Goal: Check status: Check status

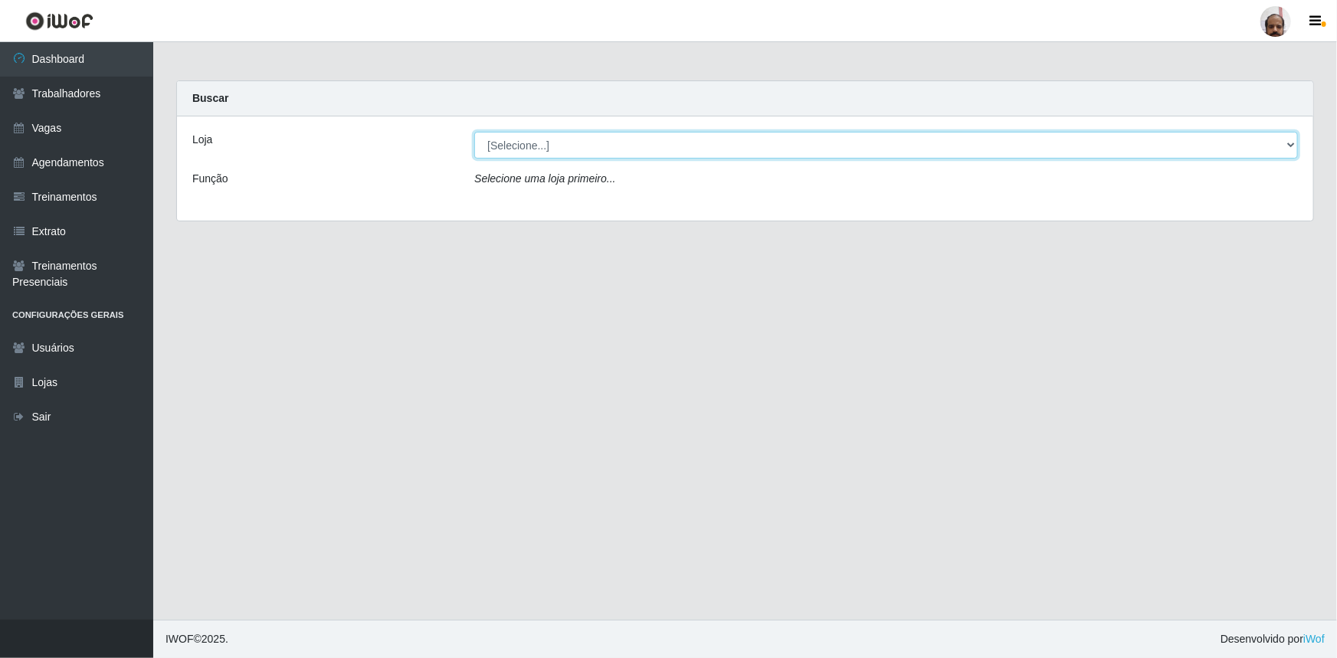
click at [1294, 143] on select "[Selecione...] Mar Vermelho - Loja 05" at bounding box center [885, 145] width 823 height 27
select select "252"
click at [474, 132] on select "[Selecione...] Mar Vermelho - Loja 05" at bounding box center [885, 145] width 823 height 27
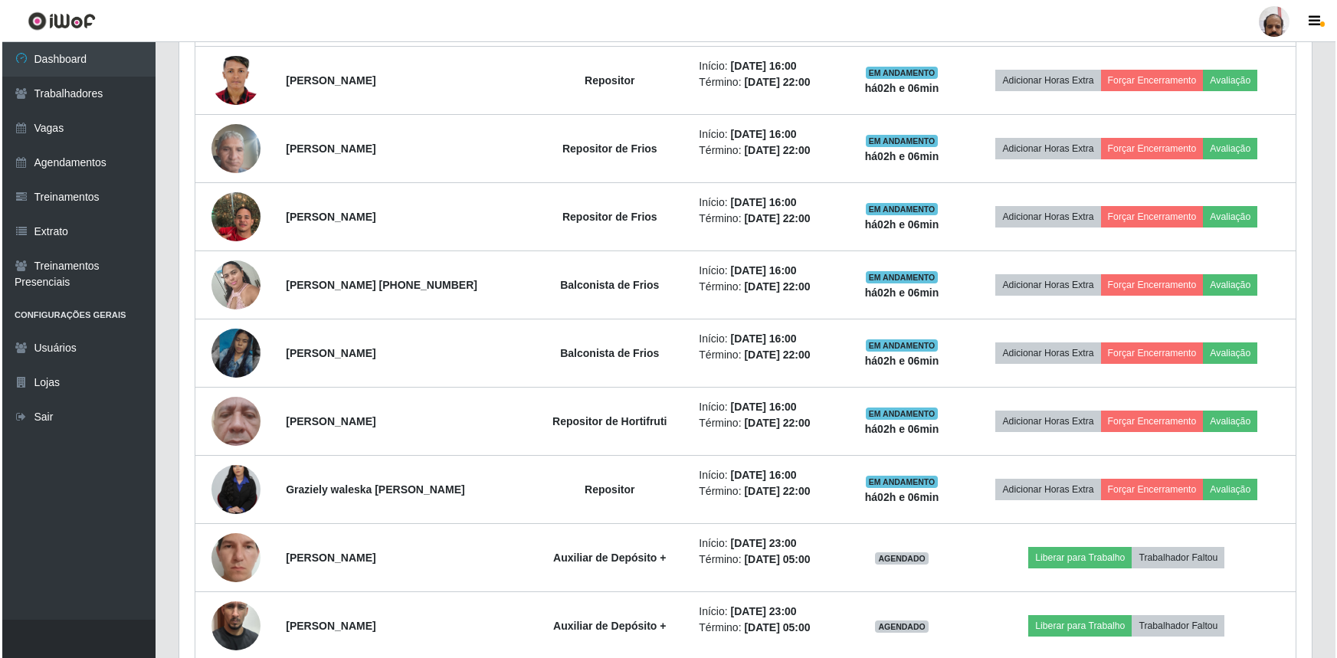
scroll to position [696, 0]
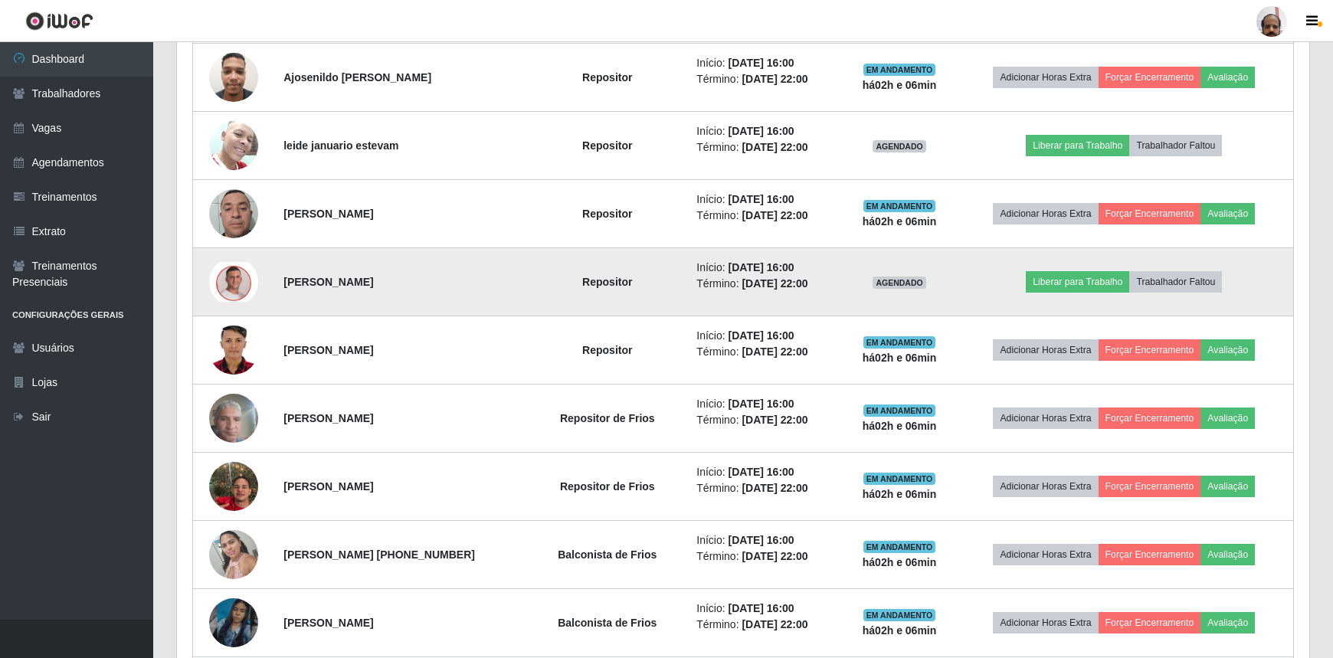
click at [230, 278] on img at bounding box center [233, 282] width 49 height 40
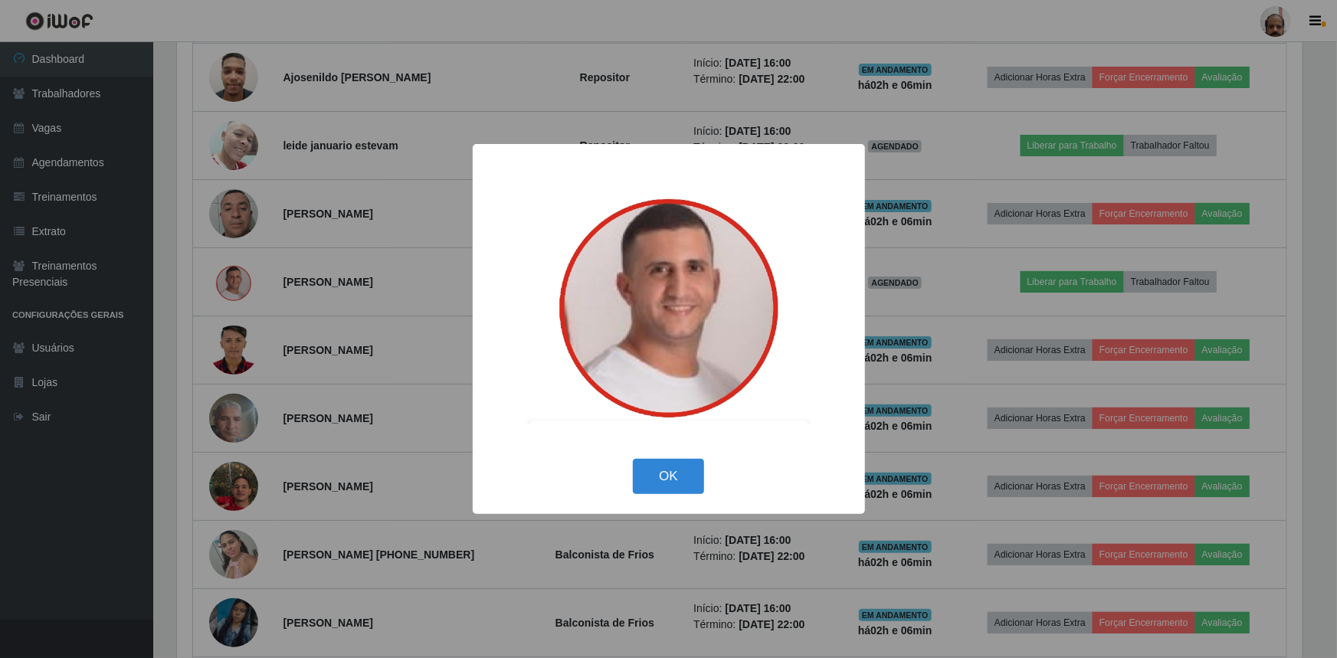
click at [230, 280] on div "× OK Cancel" at bounding box center [668, 329] width 1337 height 658
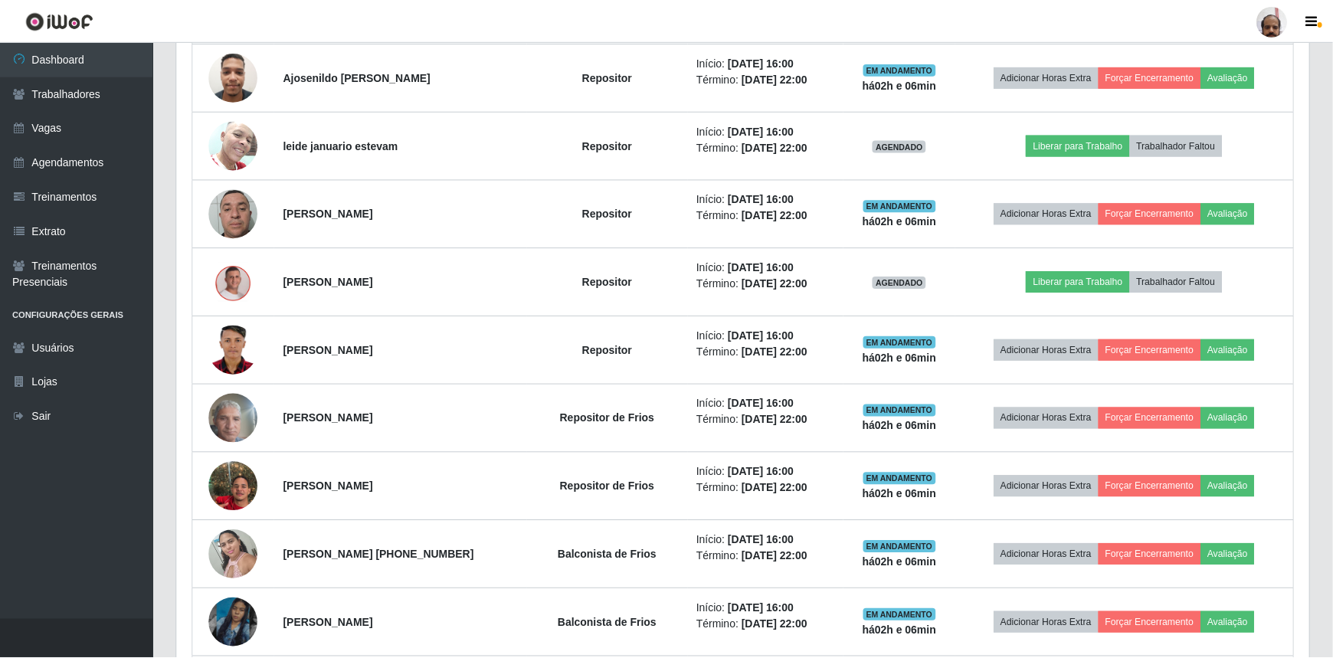
scroll to position [318, 1132]
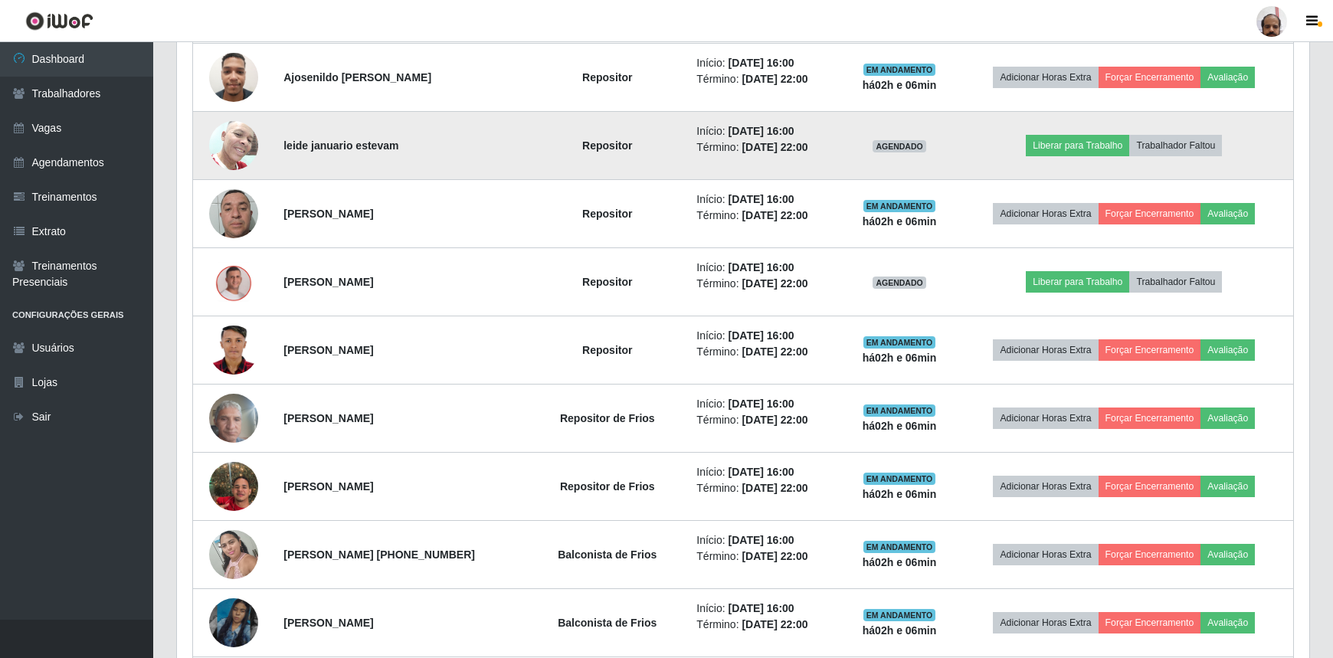
click at [219, 146] on img at bounding box center [233, 145] width 49 height 65
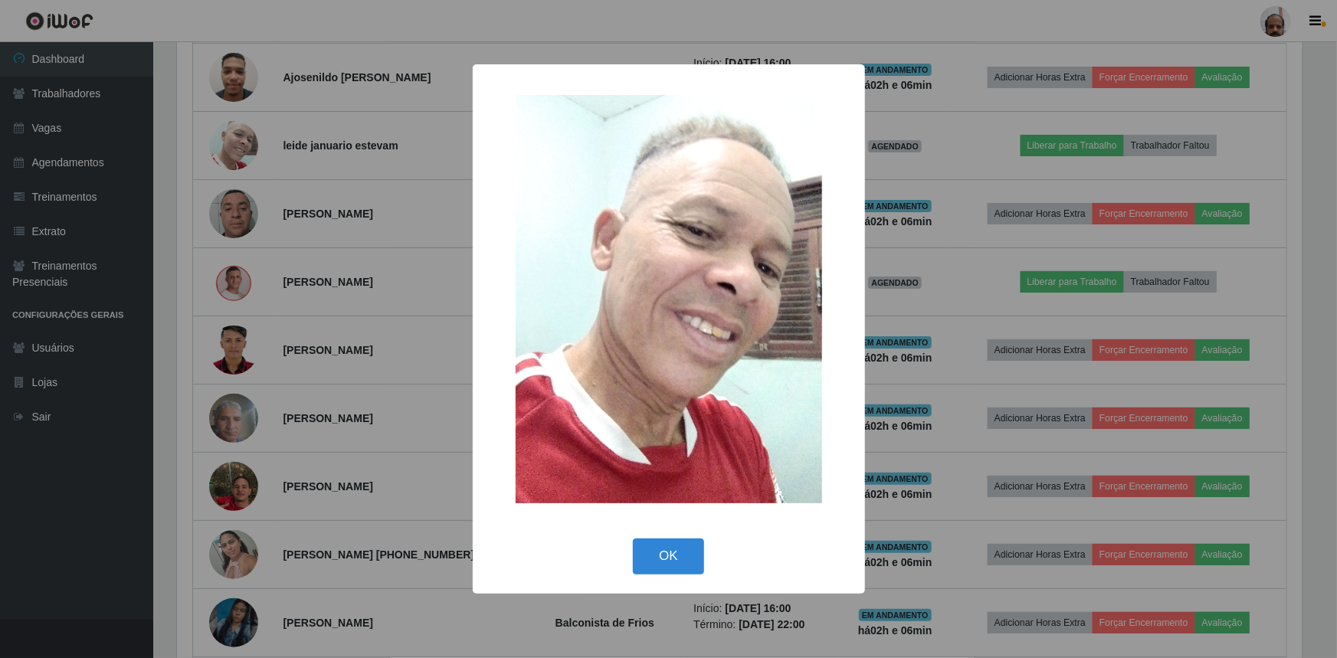
click at [219, 146] on div "× OK Cancel" at bounding box center [668, 329] width 1337 height 658
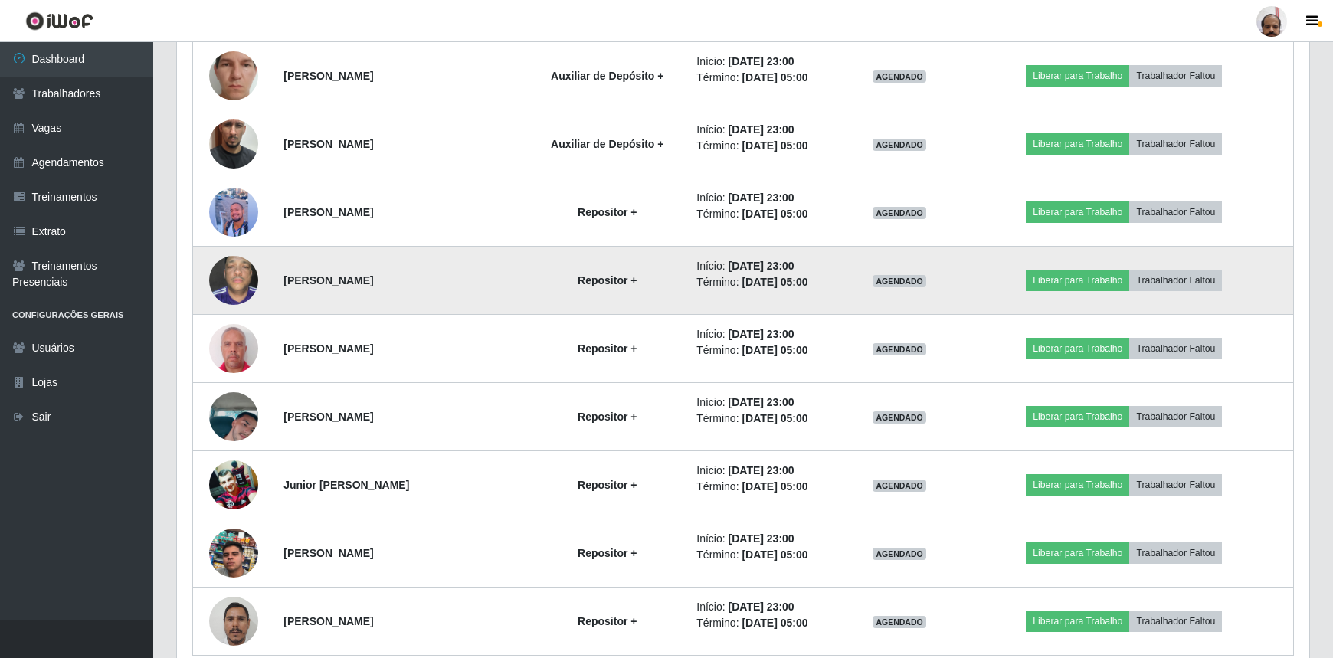
scroll to position [1515, 0]
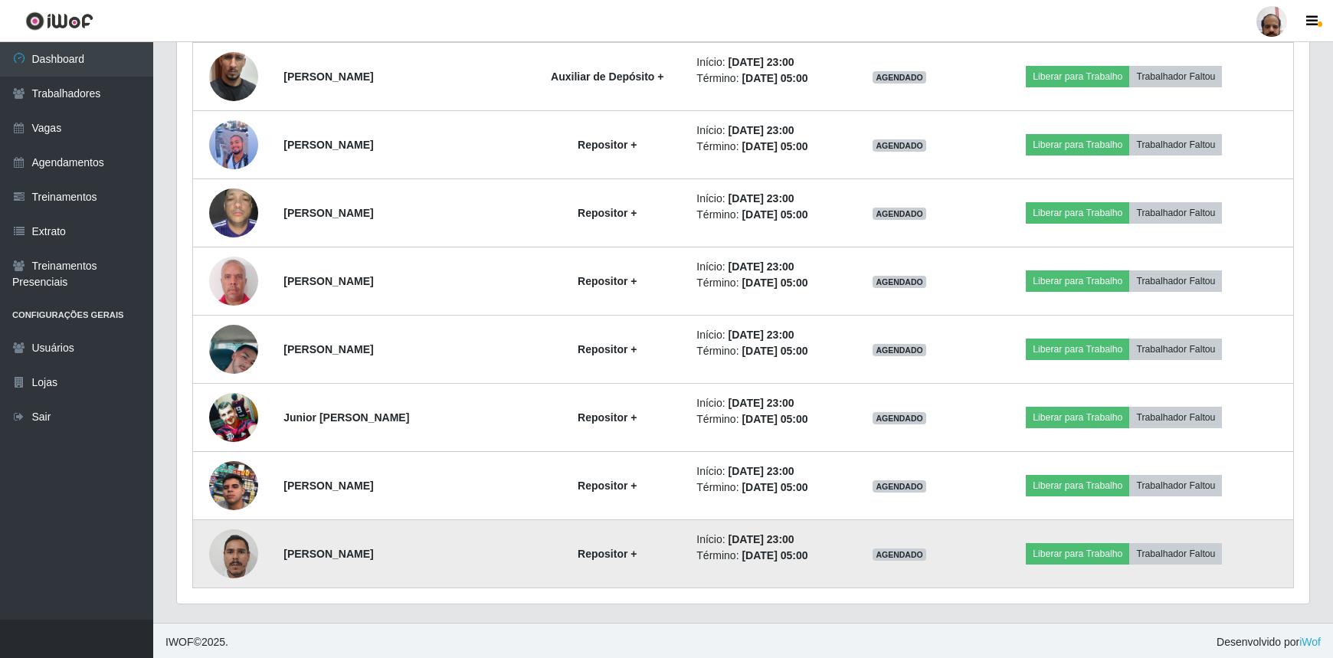
click at [226, 548] on img at bounding box center [233, 553] width 49 height 65
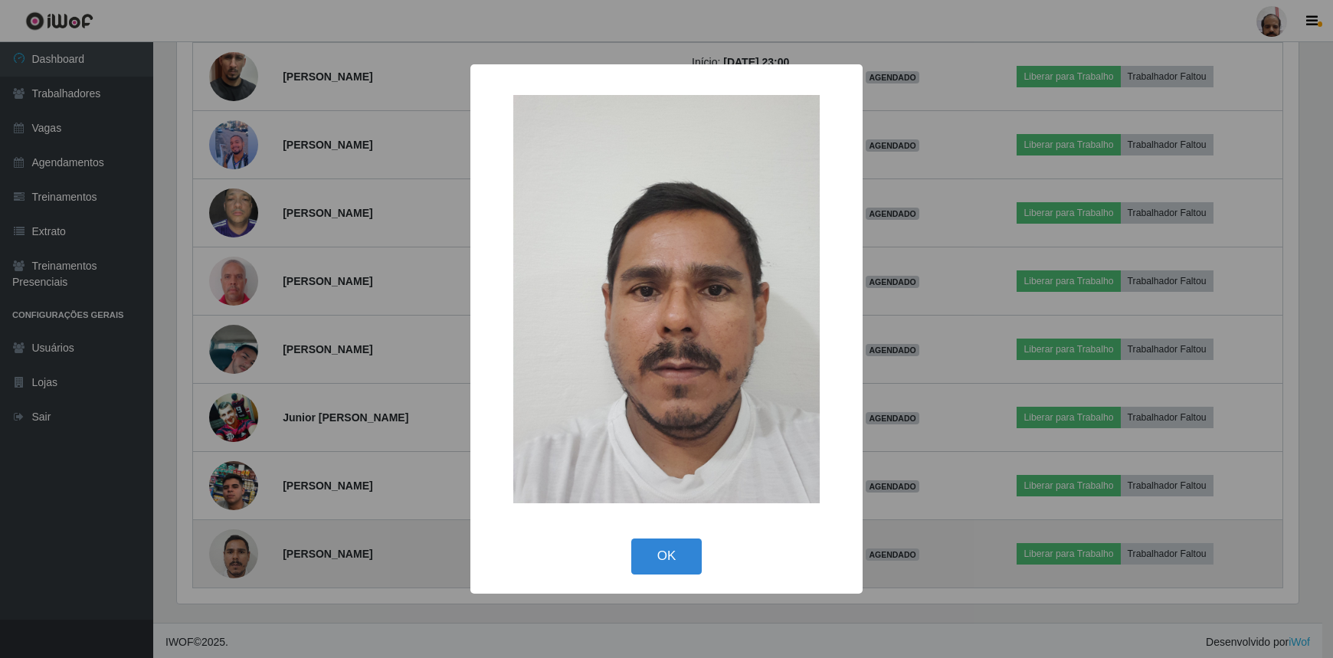
scroll to position [318, 1125]
click at [226, 550] on div "× OK Cancel" at bounding box center [668, 329] width 1337 height 658
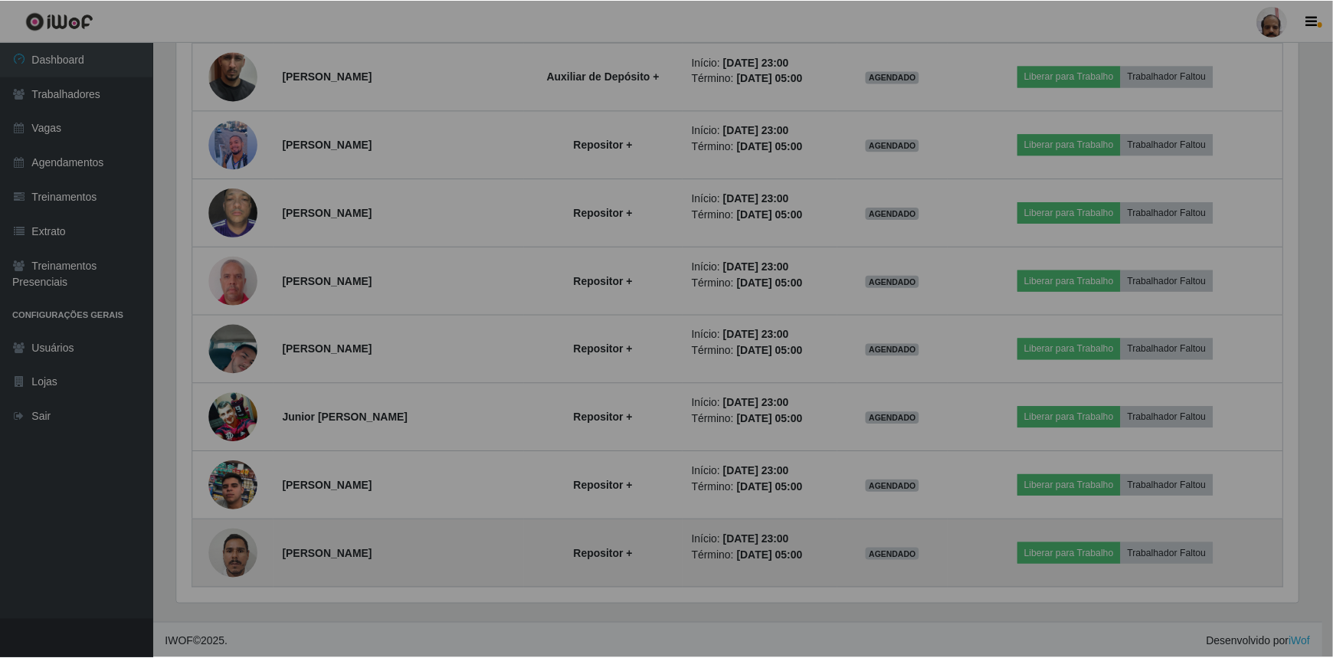
scroll to position [318, 1132]
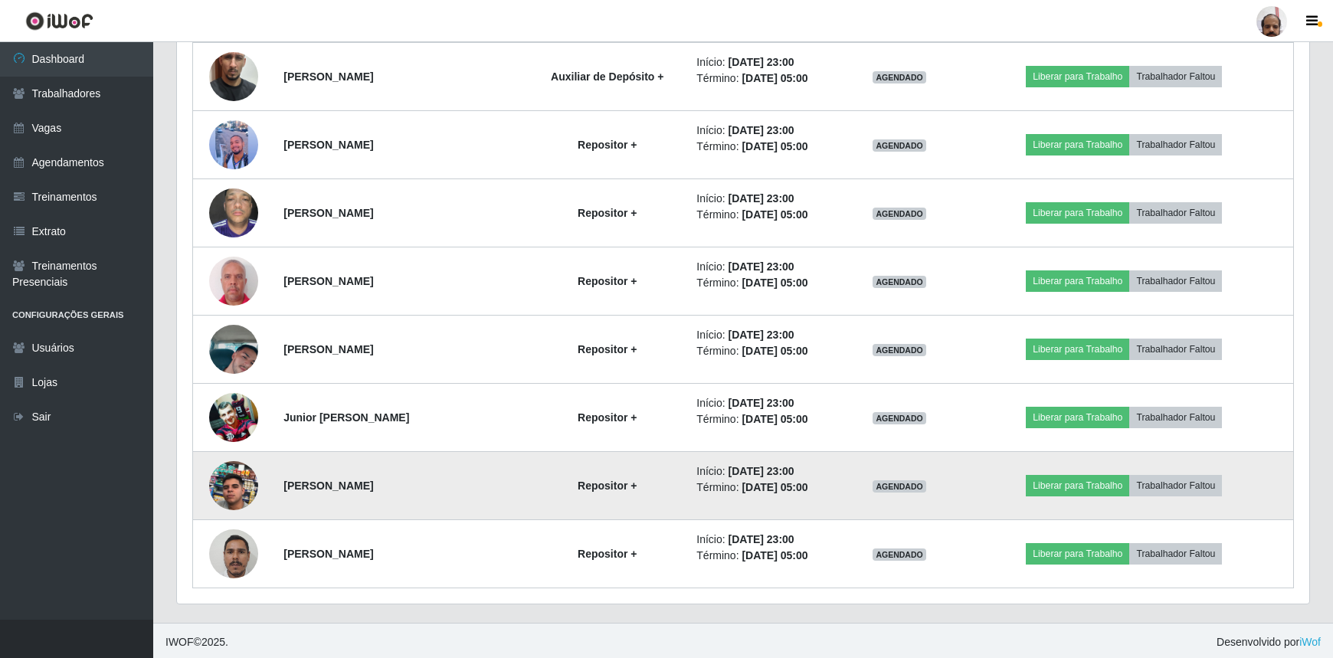
click at [217, 500] on img at bounding box center [233, 485] width 49 height 87
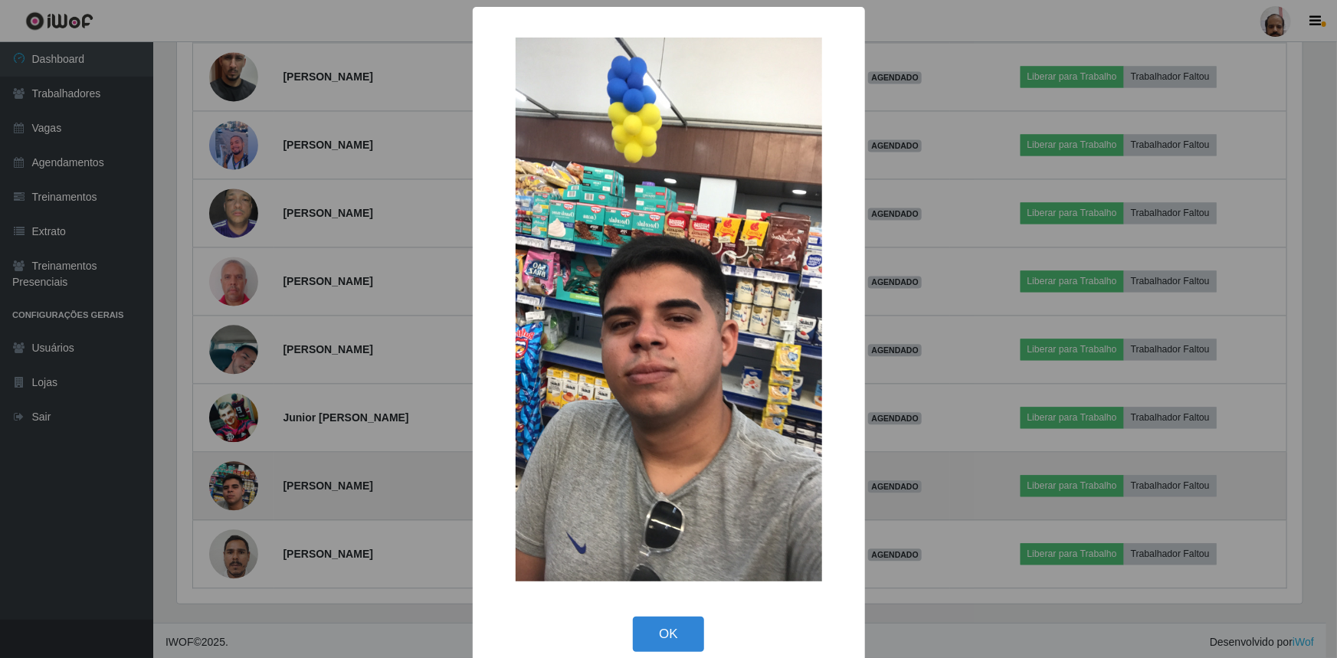
click at [217, 500] on div "× OK Cancel" at bounding box center [668, 329] width 1337 height 658
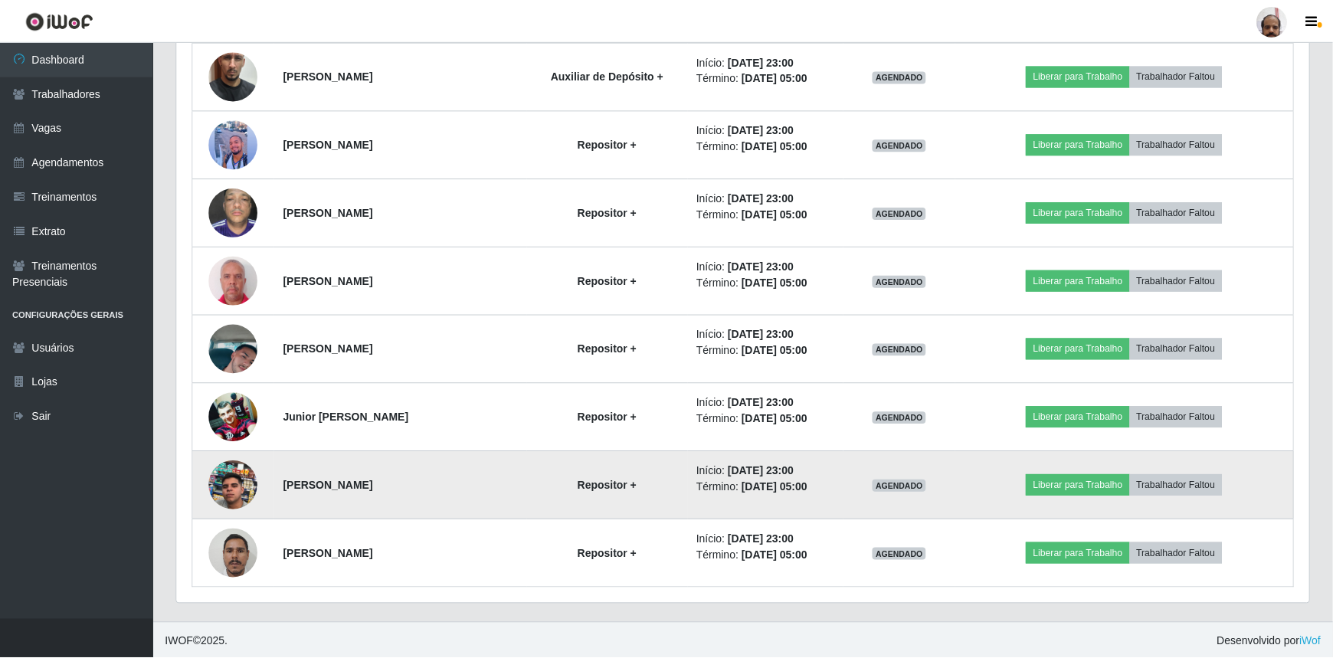
scroll to position [318, 1132]
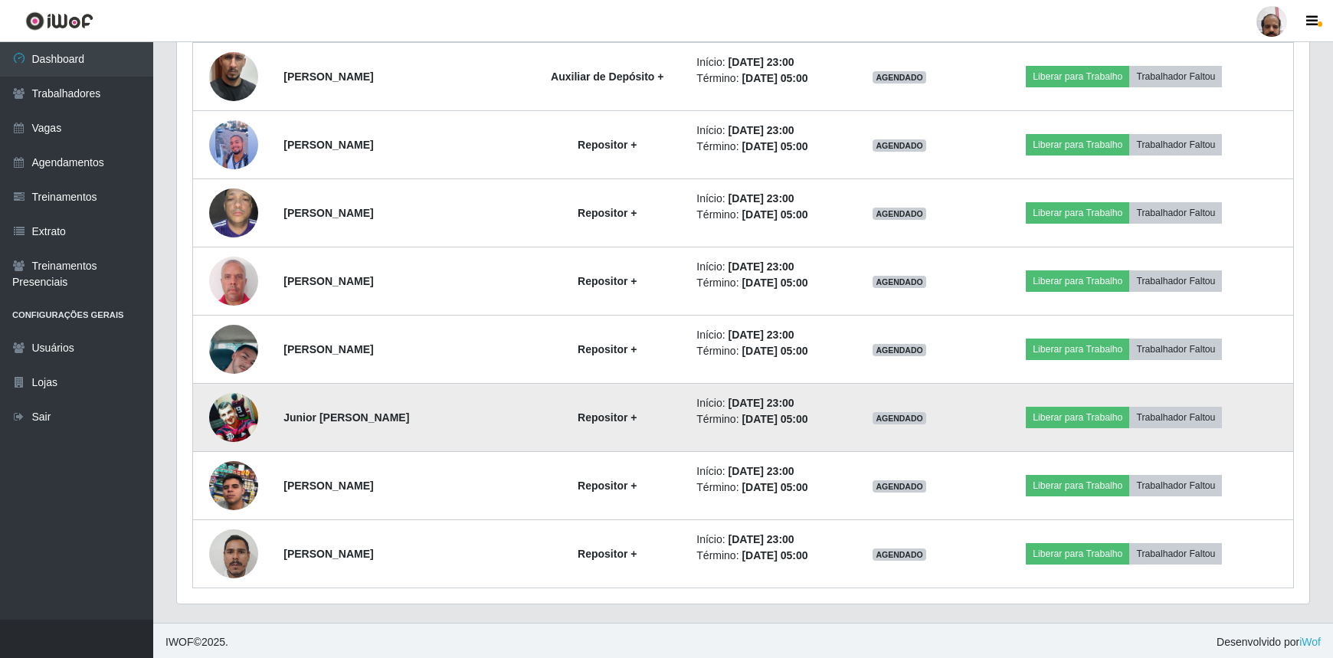
click at [234, 428] on img at bounding box center [233, 417] width 49 height 48
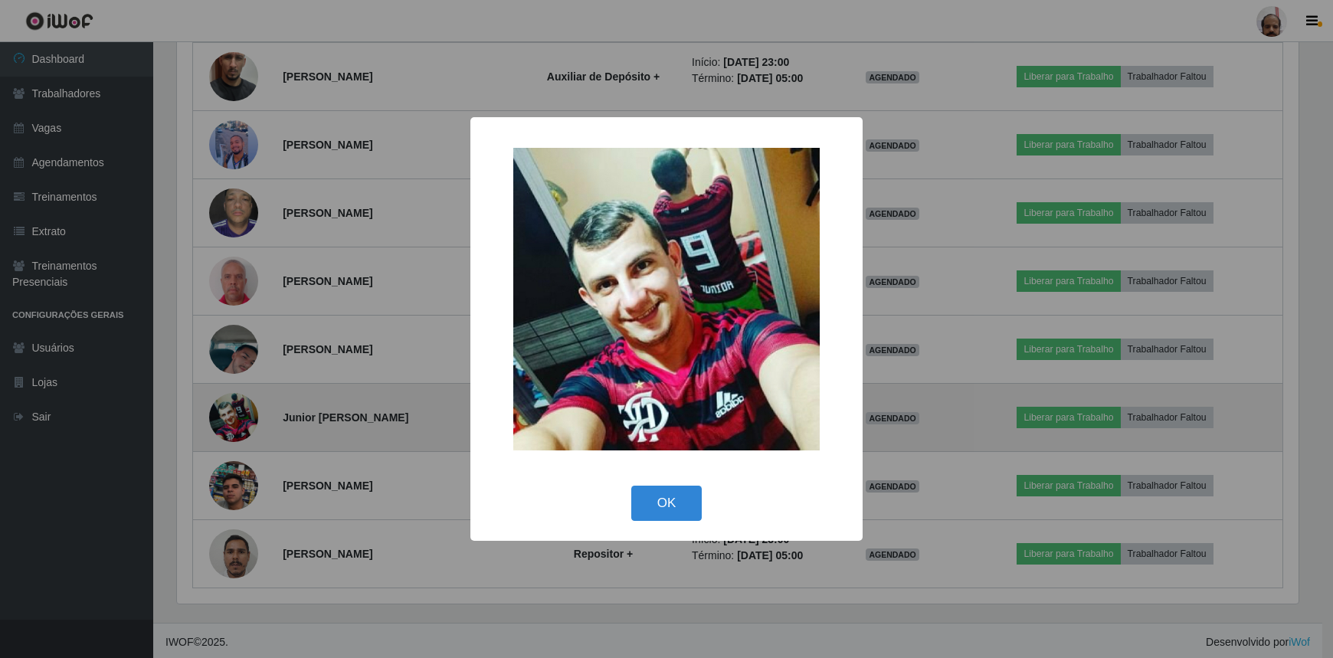
scroll to position [318, 1125]
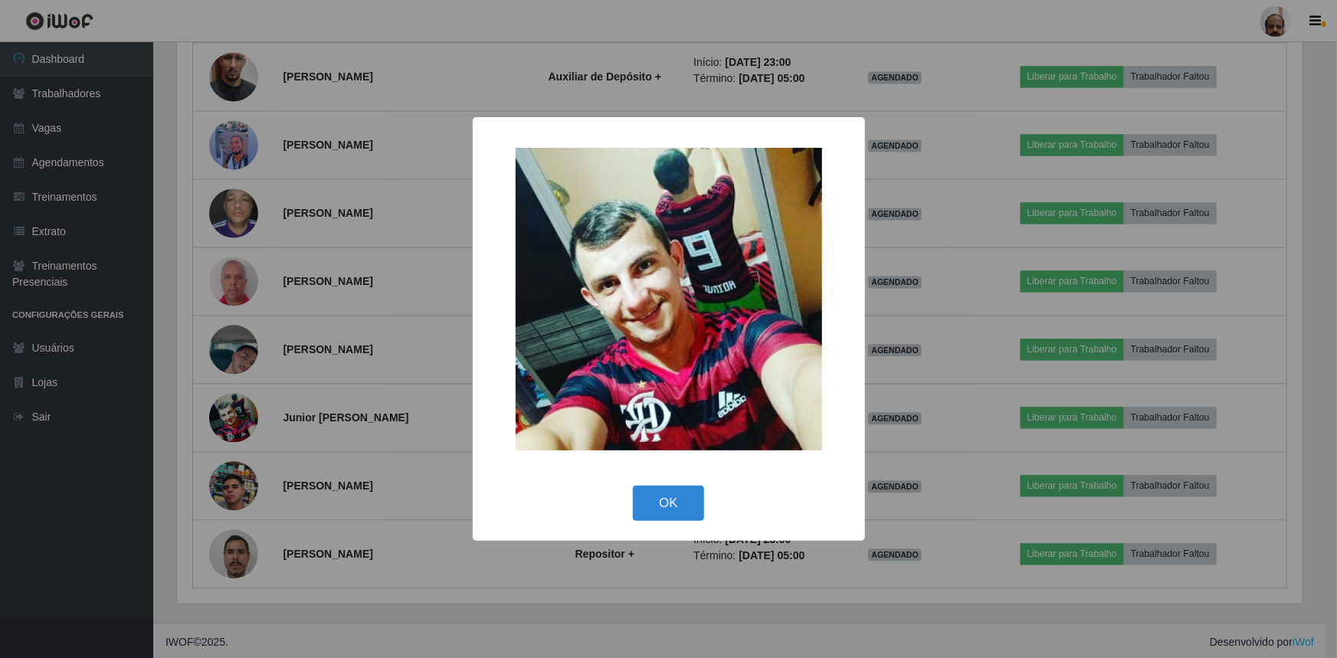
click at [245, 428] on div "× OK Cancel" at bounding box center [668, 329] width 1337 height 658
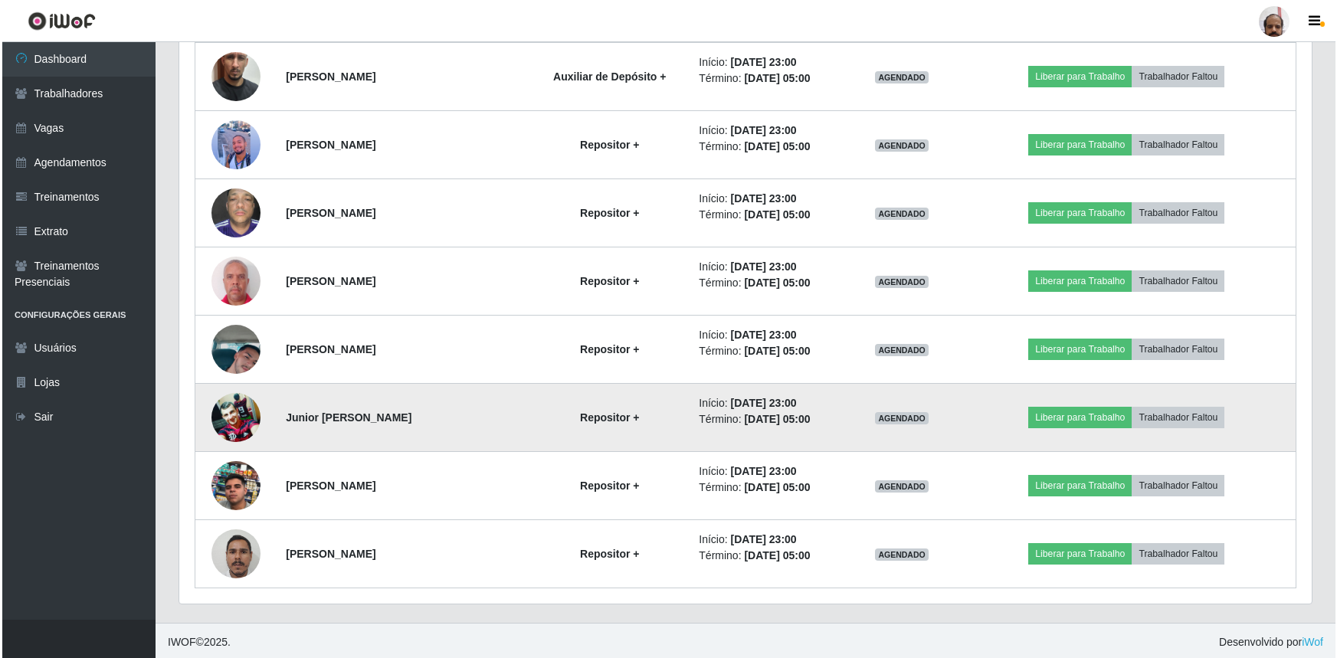
scroll to position [318, 1132]
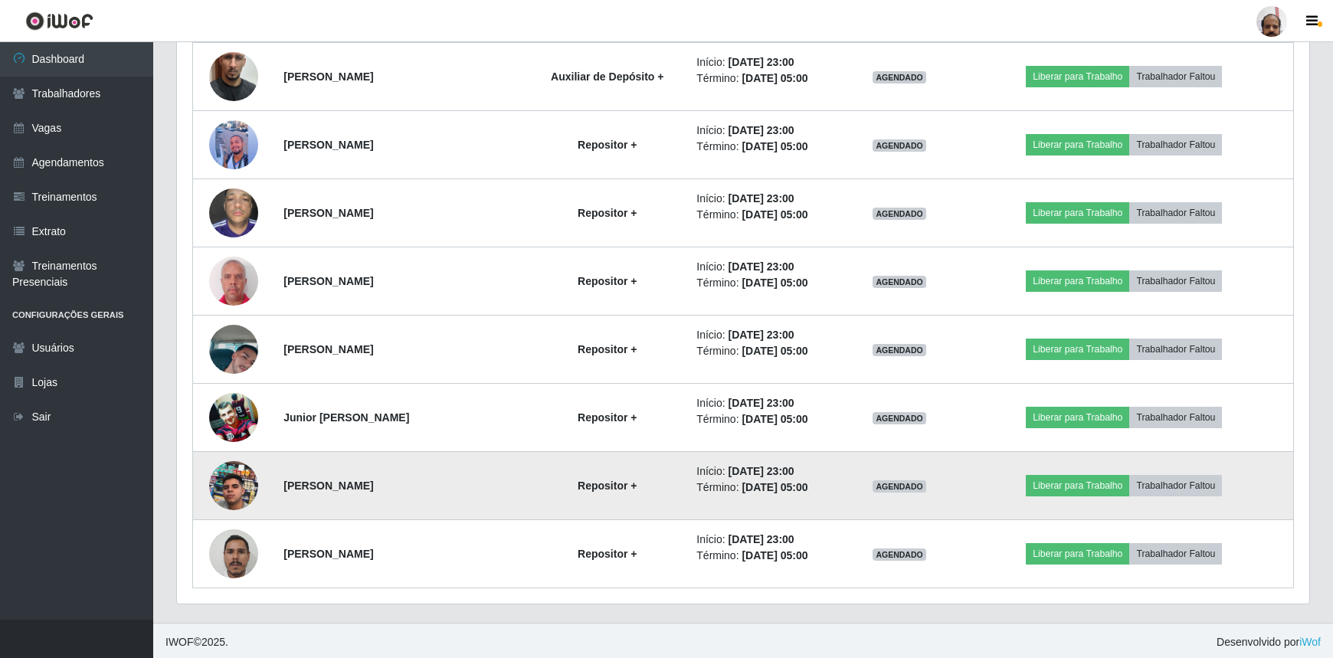
click at [237, 489] on img at bounding box center [233, 485] width 49 height 87
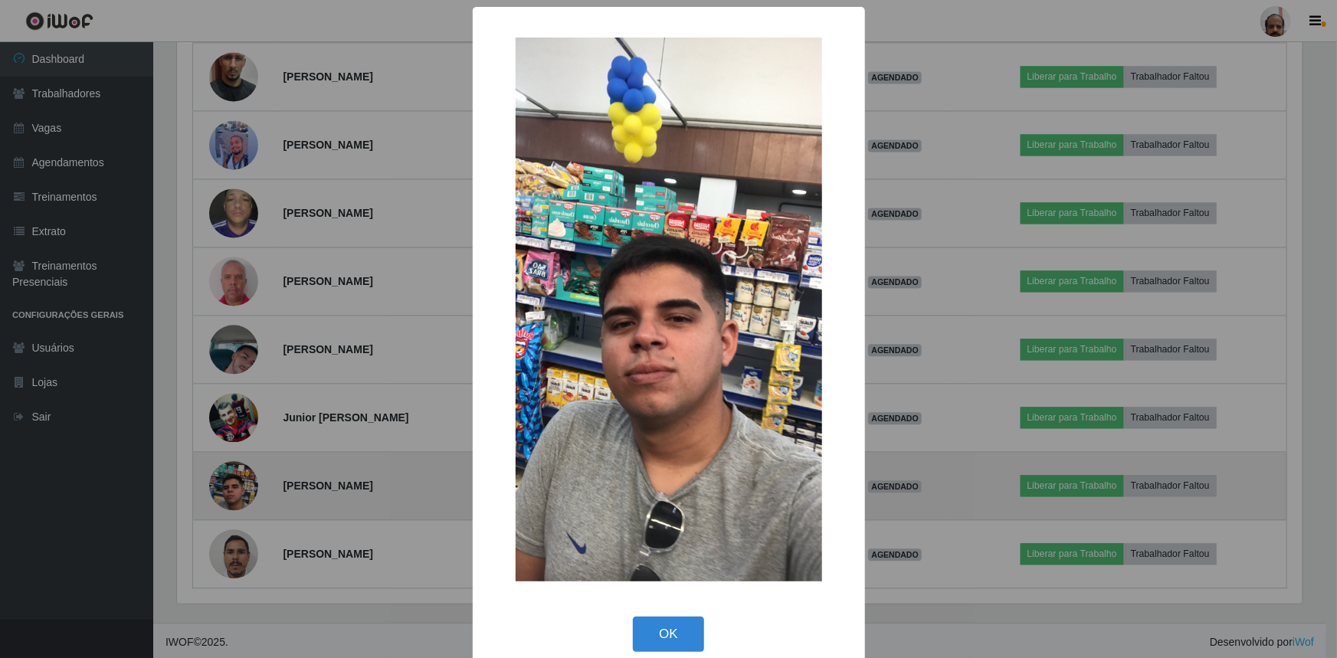
click at [237, 489] on div "× OK Cancel" at bounding box center [668, 329] width 1337 height 658
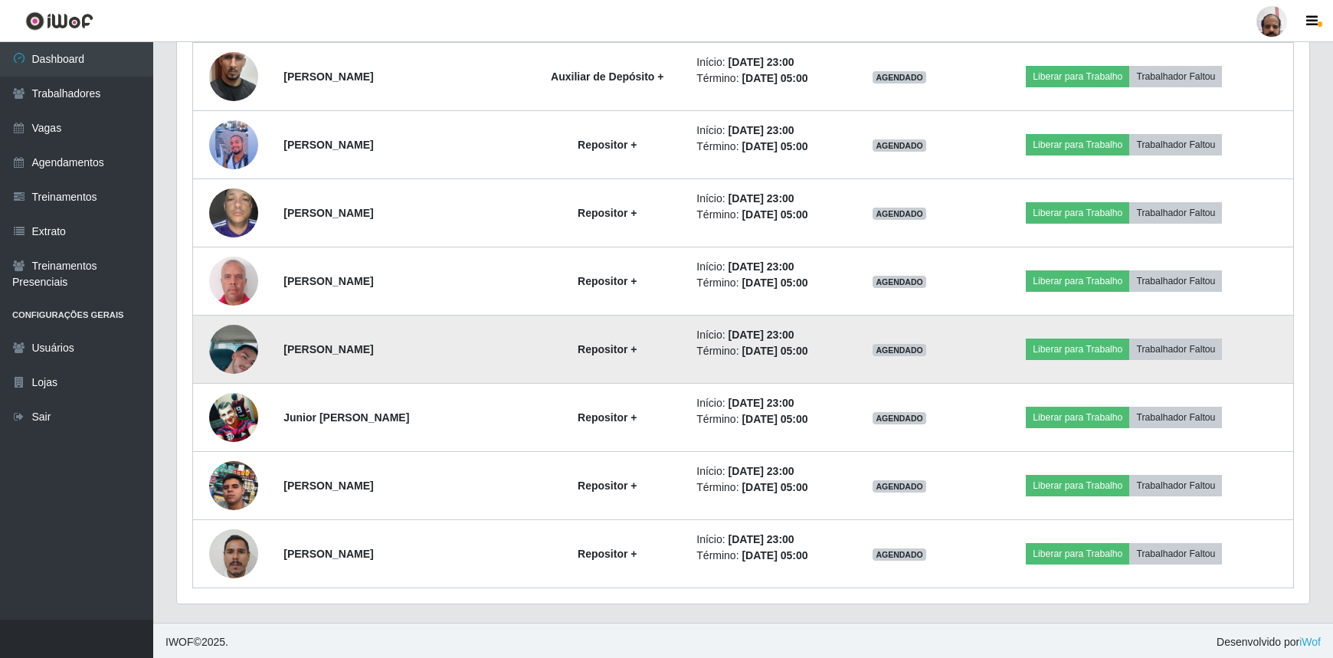
scroll to position [318, 1132]
click at [222, 357] on img at bounding box center [233, 349] width 49 height 87
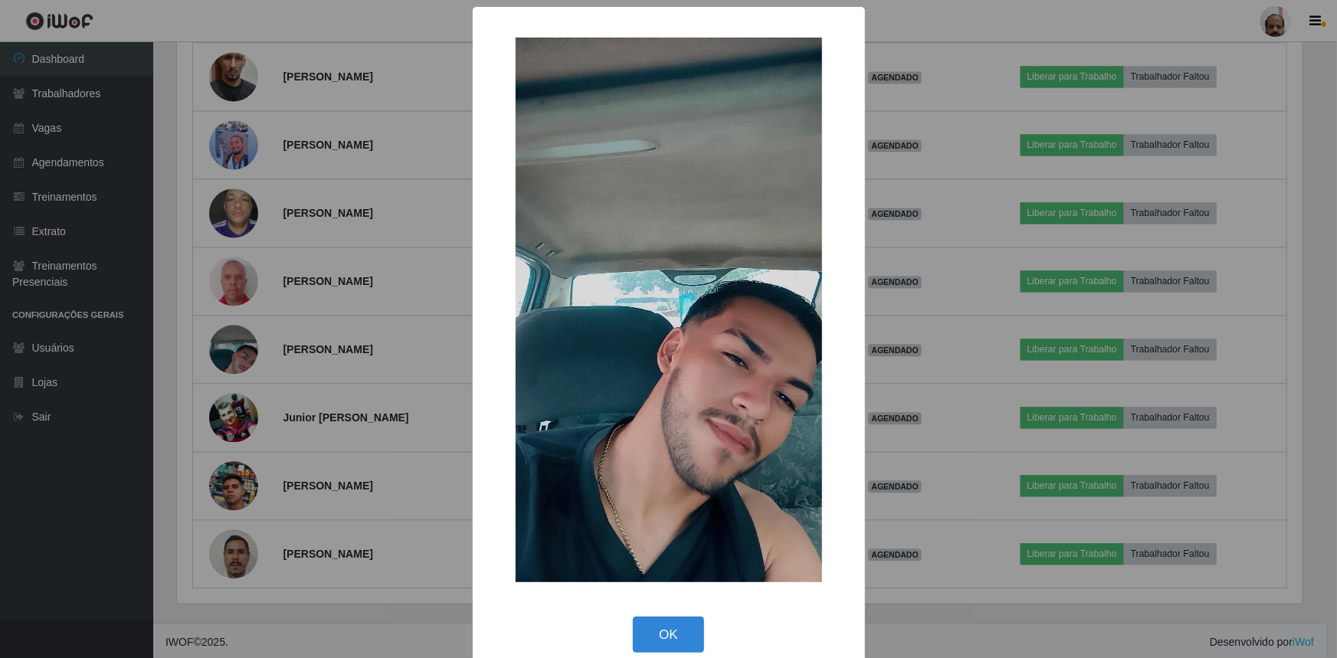
click at [218, 362] on div "× OK Cancel" at bounding box center [668, 329] width 1337 height 658
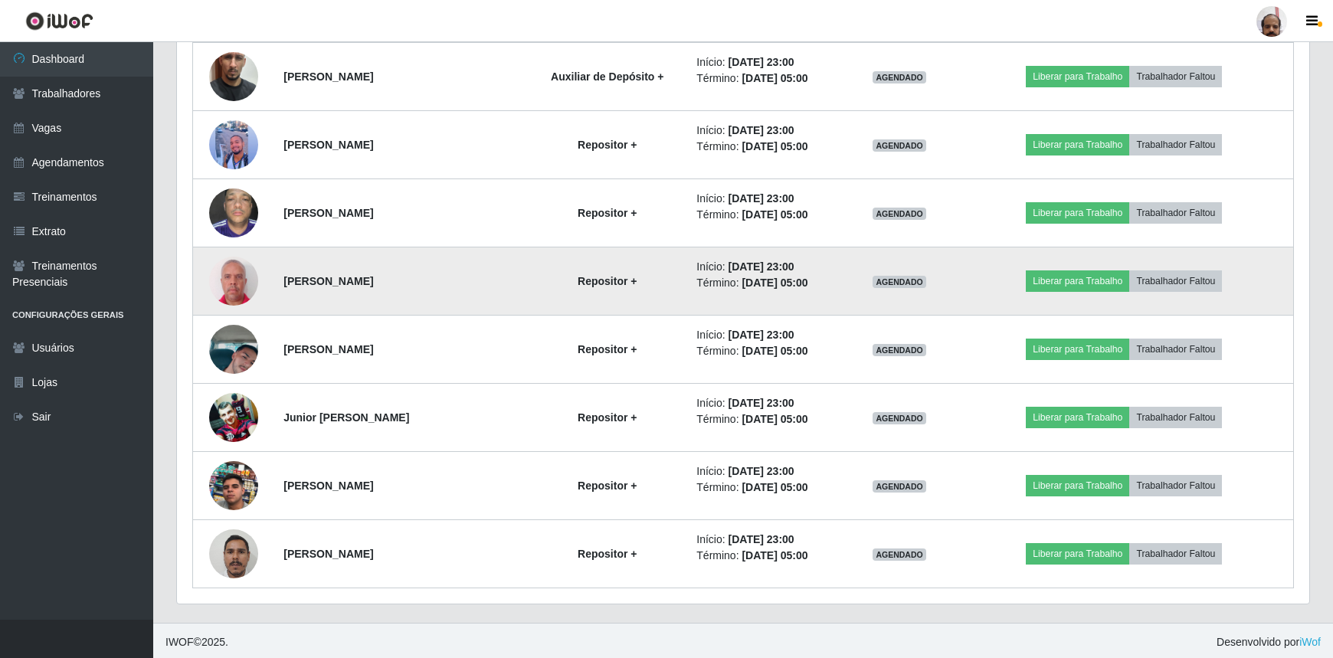
click at [233, 281] on img at bounding box center [233, 281] width 49 height 54
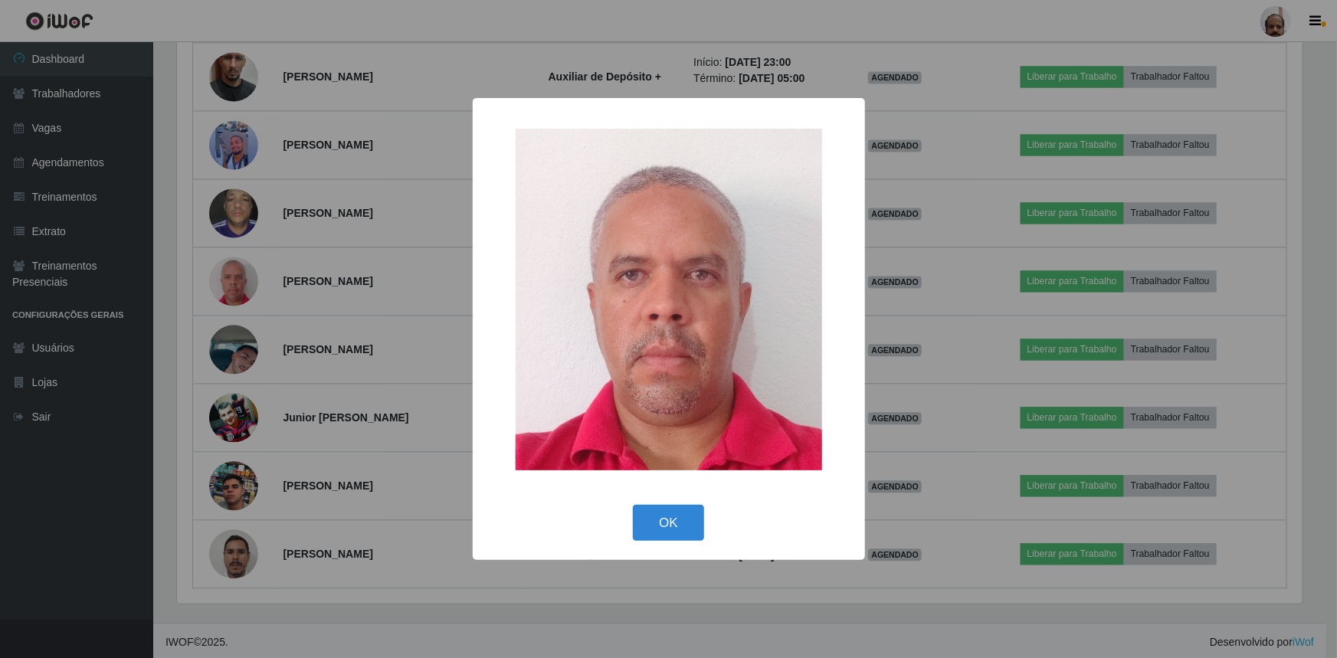
click at [233, 283] on div "× OK Cancel" at bounding box center [668, 329] width 1337 height 658
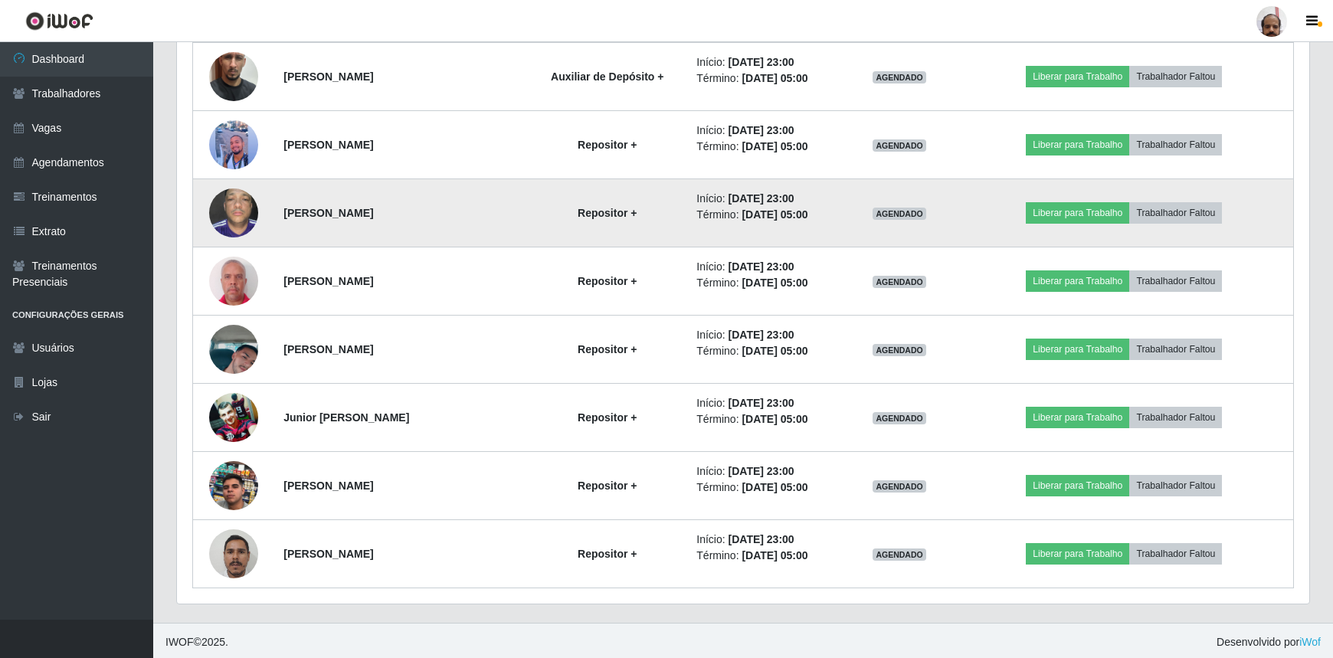
click at [231, 220] on img at bounding box center [233, 212] width 49 height 65
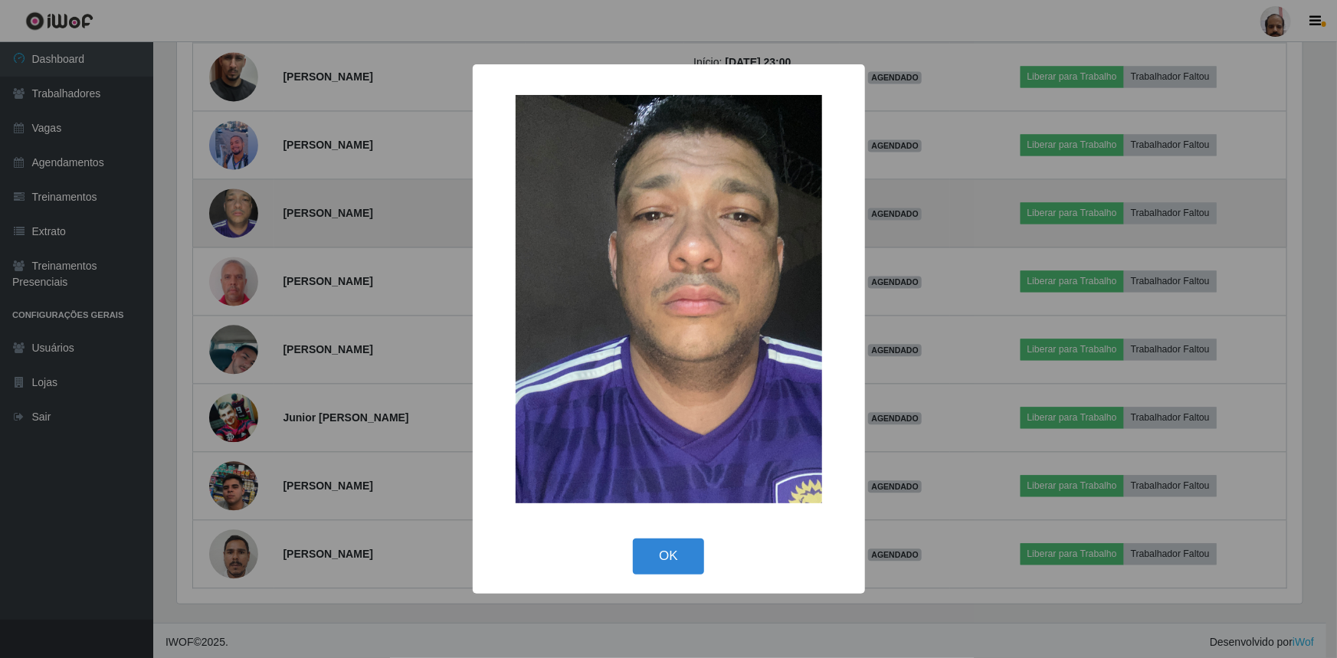
click at [231, 220] on div "× OK Cancel" at bounding box center [668, 329] width 1337 height 658
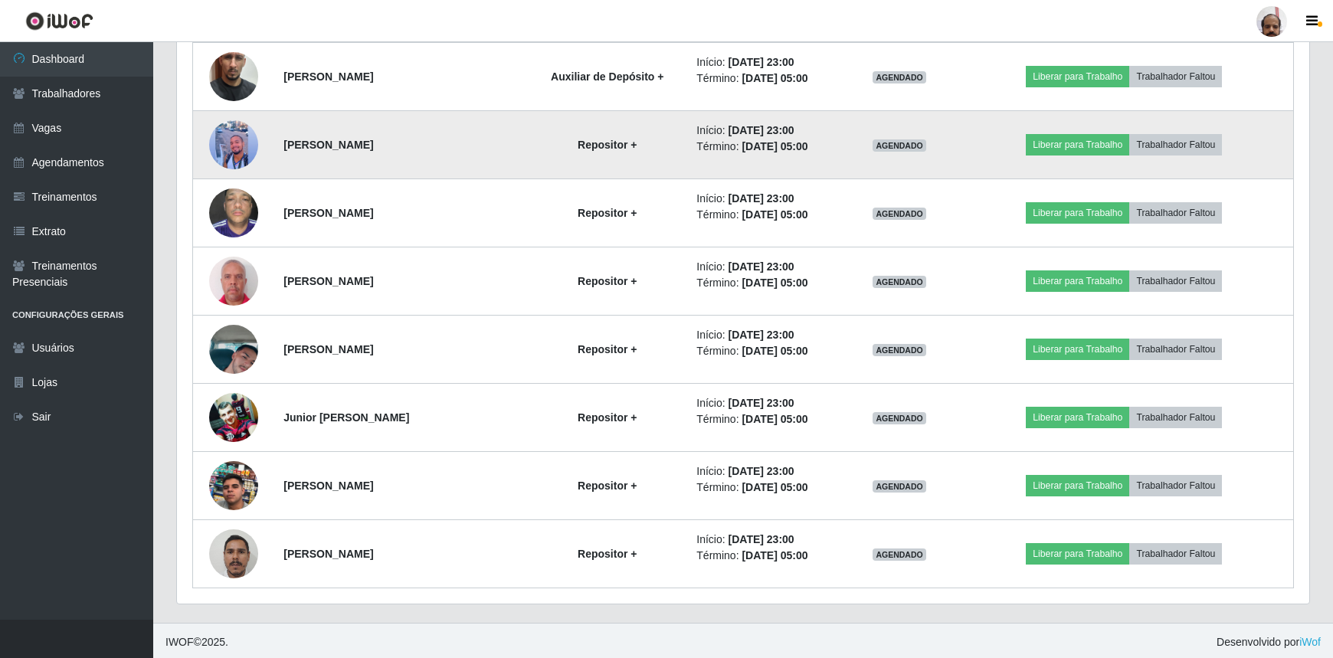
click at [227, 134] on img at bounding box center [233, 144] width 49 height 57
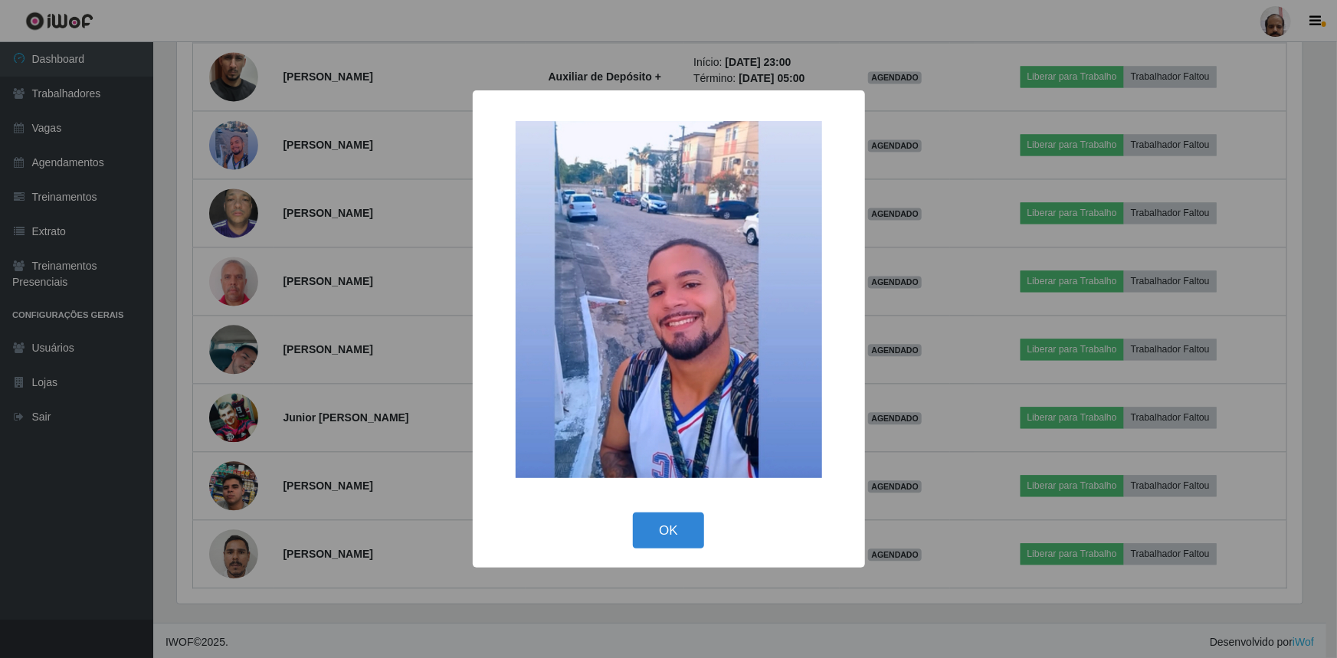
click at [228, 135] on div "× OK Cancel" at bounding box center [668, 329] width 1337 height 658
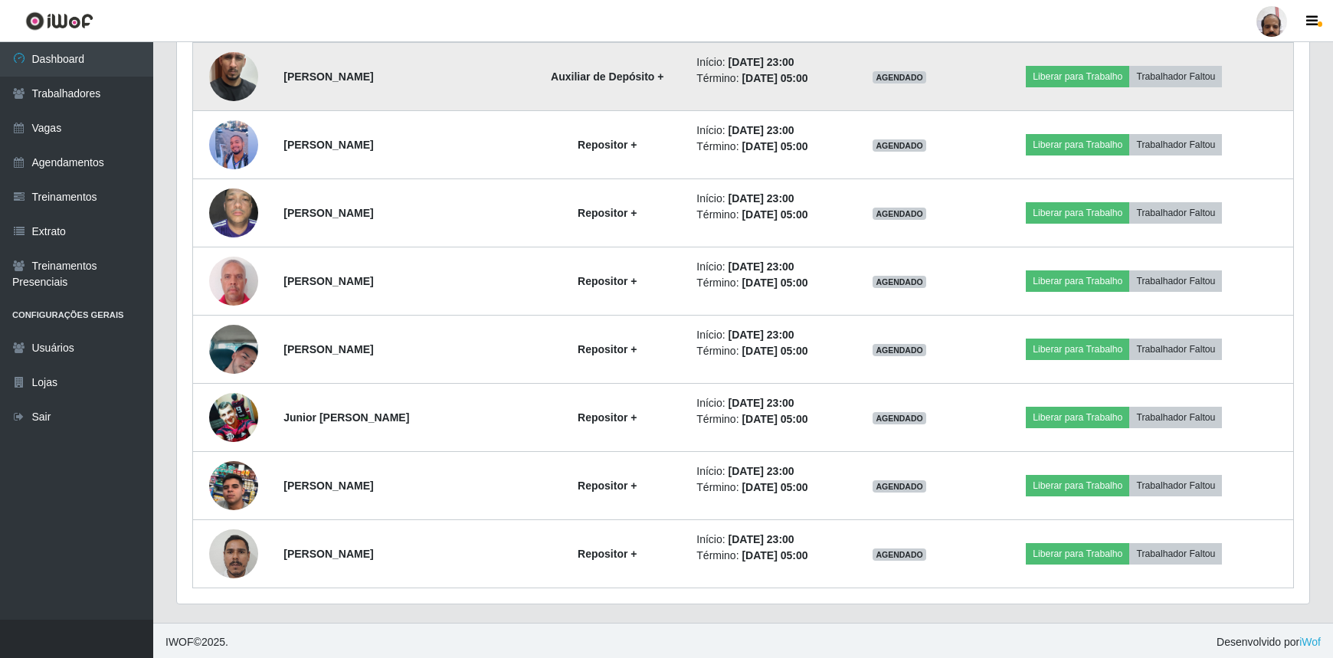
click at [232, 91] on img at bounding box center [233, 76] width 49 height 87
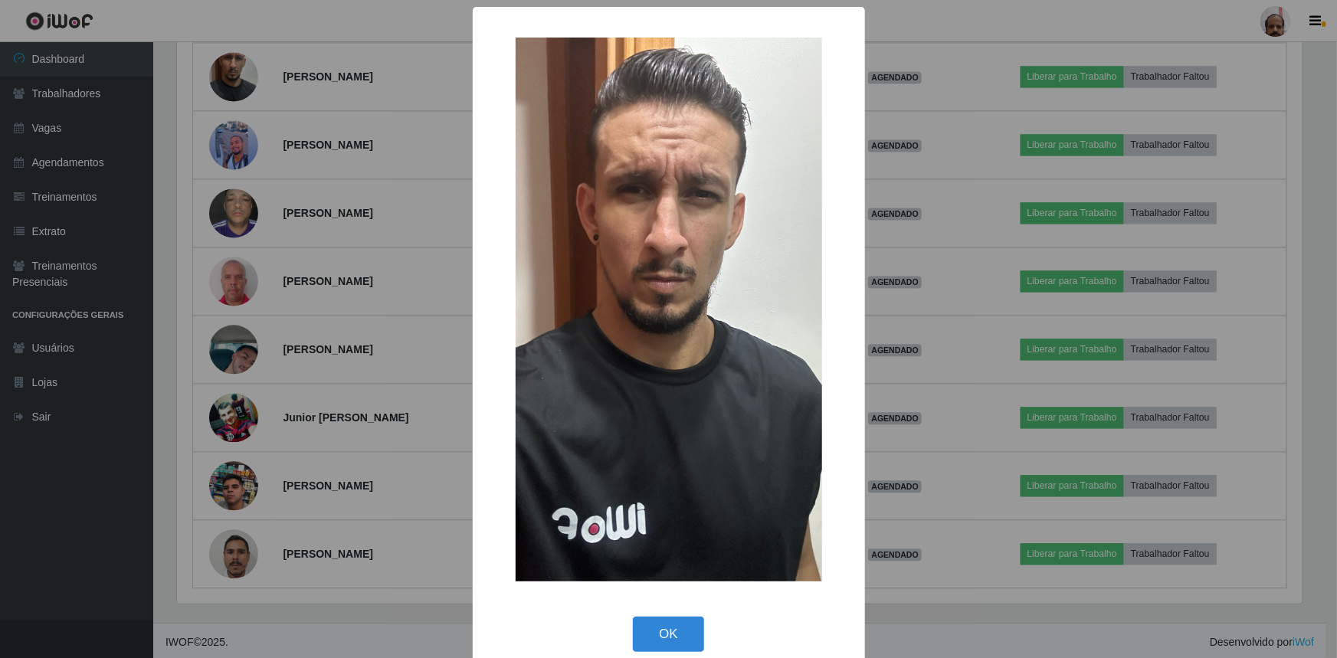
click at [232, 93] on div "× OK Cancel" at bounding box center [668, 329] width 1337 height 658
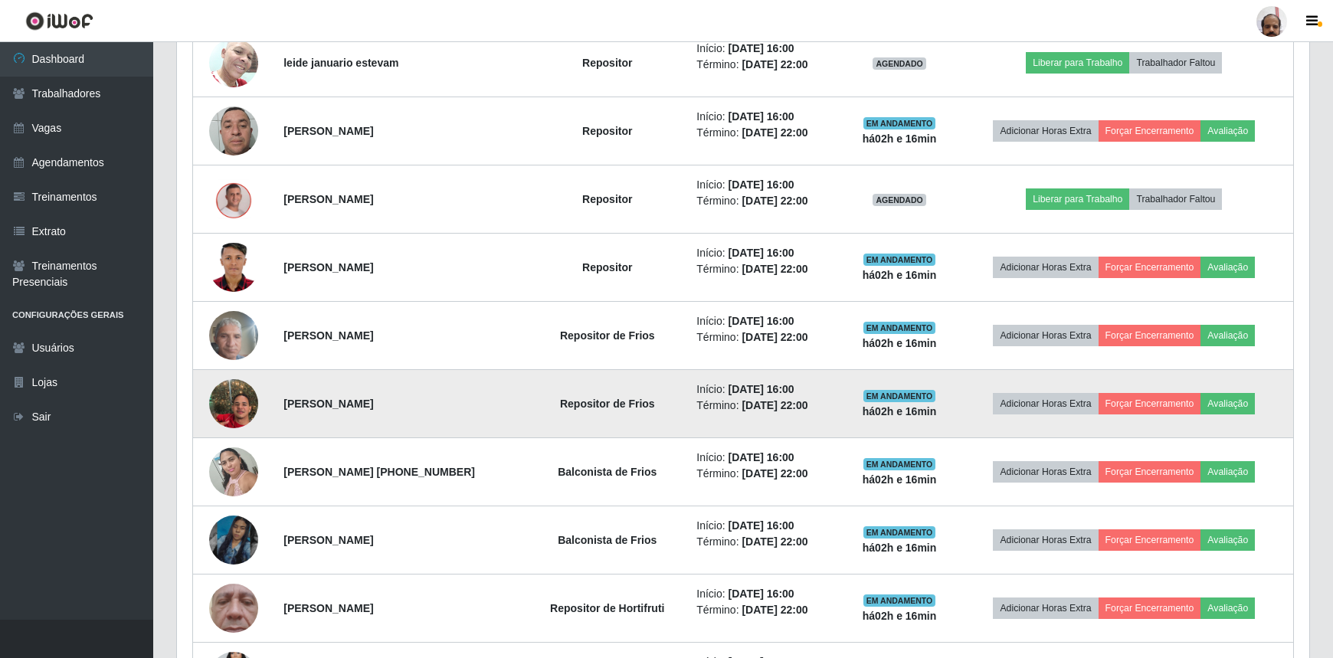
scroll to position [540, 0]
